Goal: Information Seeking & Learning: Learn about a topic

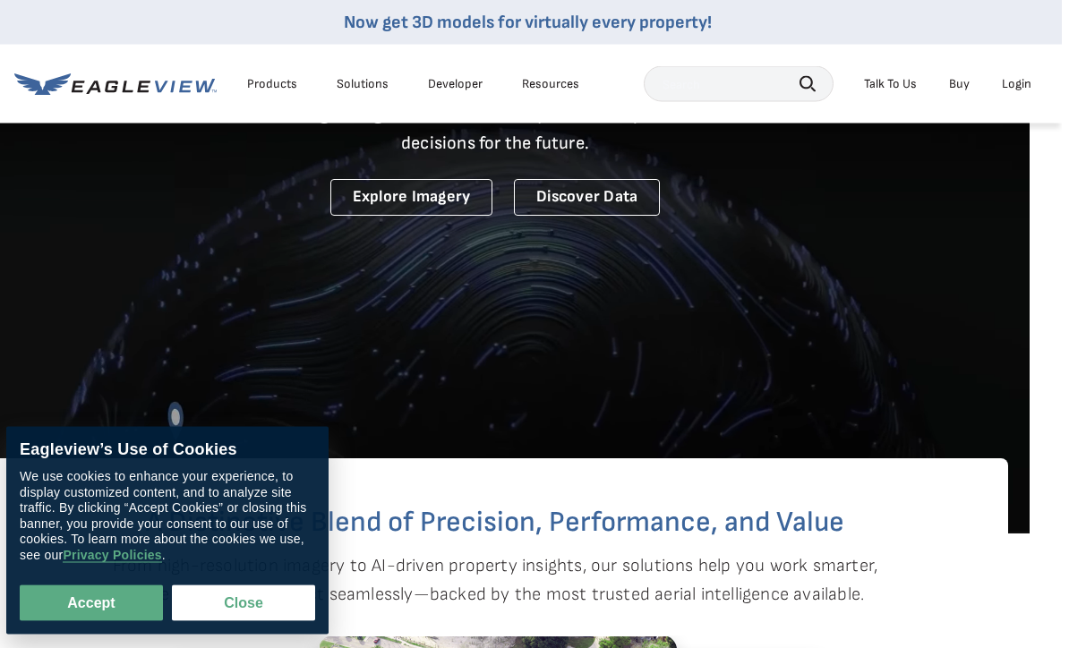
scroll to position [206, 32]
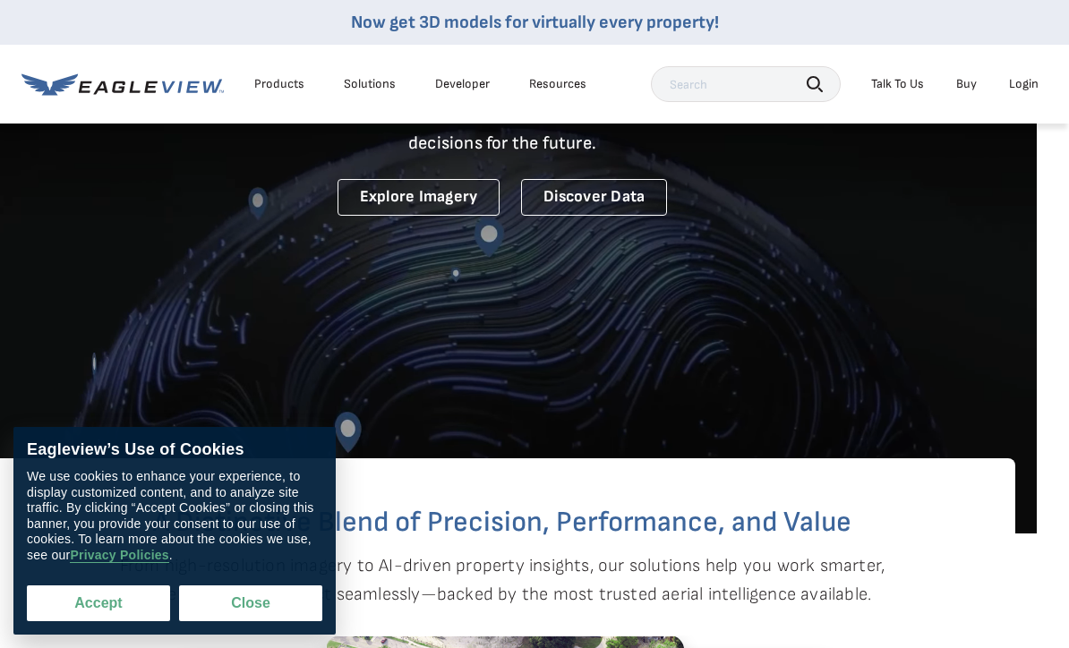
click at [71, 621] on button "Accept" at bounding box center [98, 603] width 143 height 36
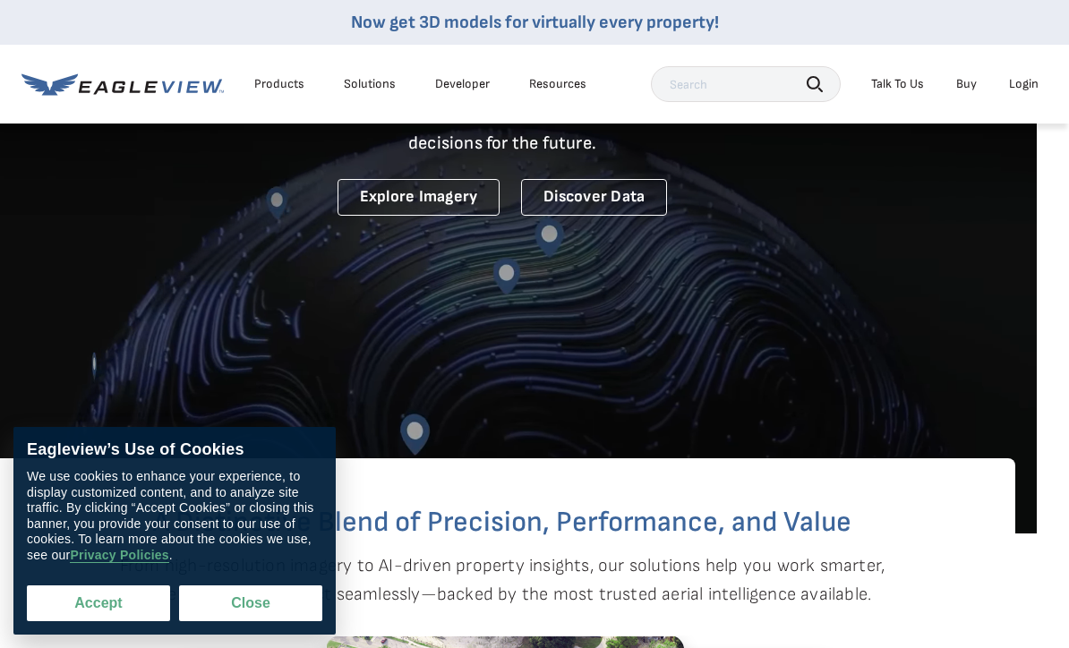
checkbox input "true"
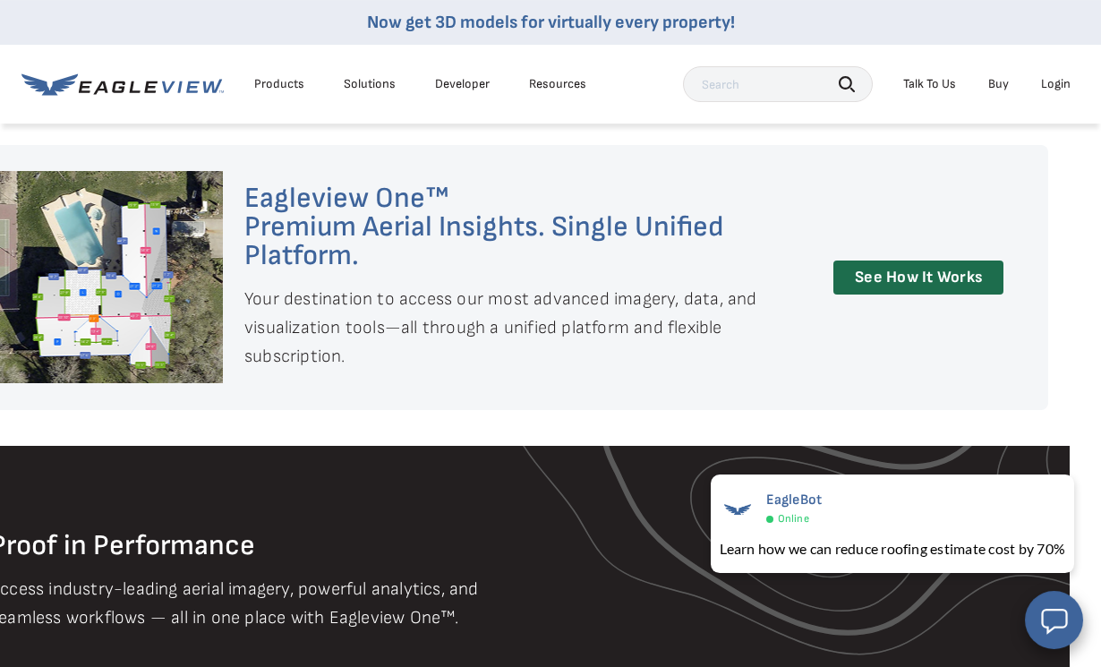
scroll to position [1195, 31]
click at [918, 272] on link "See How It Works" at bounding box center [918, 278] width 170 height 35
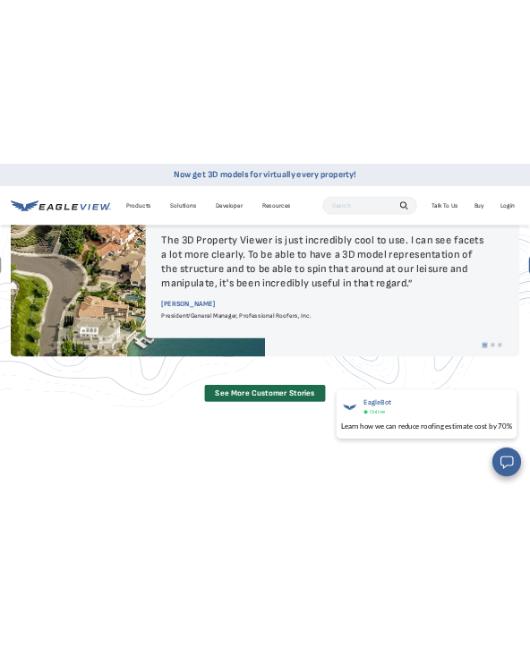
scroll to position [4547, 0]
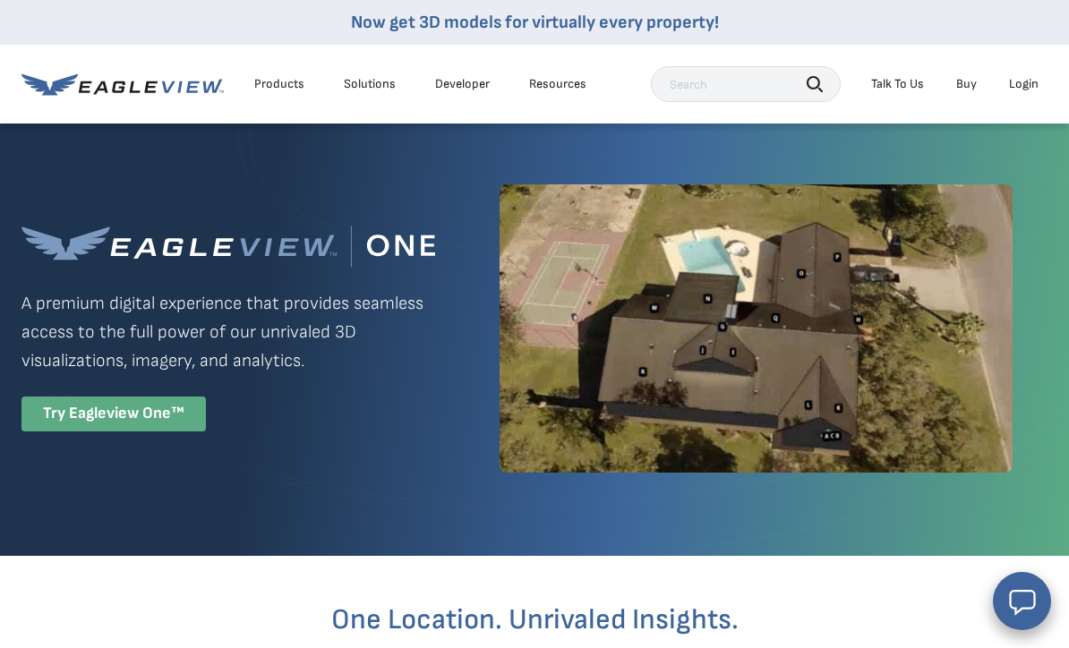
click at [95, 431] on div "Try Eagleview One™" at bounding box center [113, 414] width 184 height 35
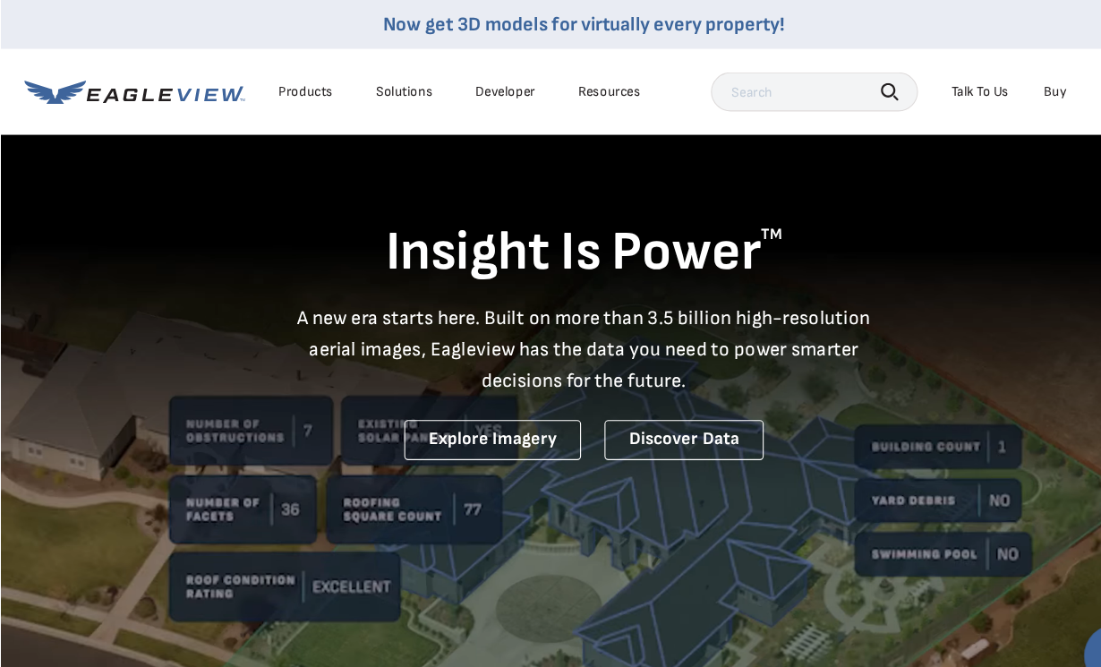
scroll to position [8, 0]
